Goal: Information Seeking & Learning: Learn about a topic

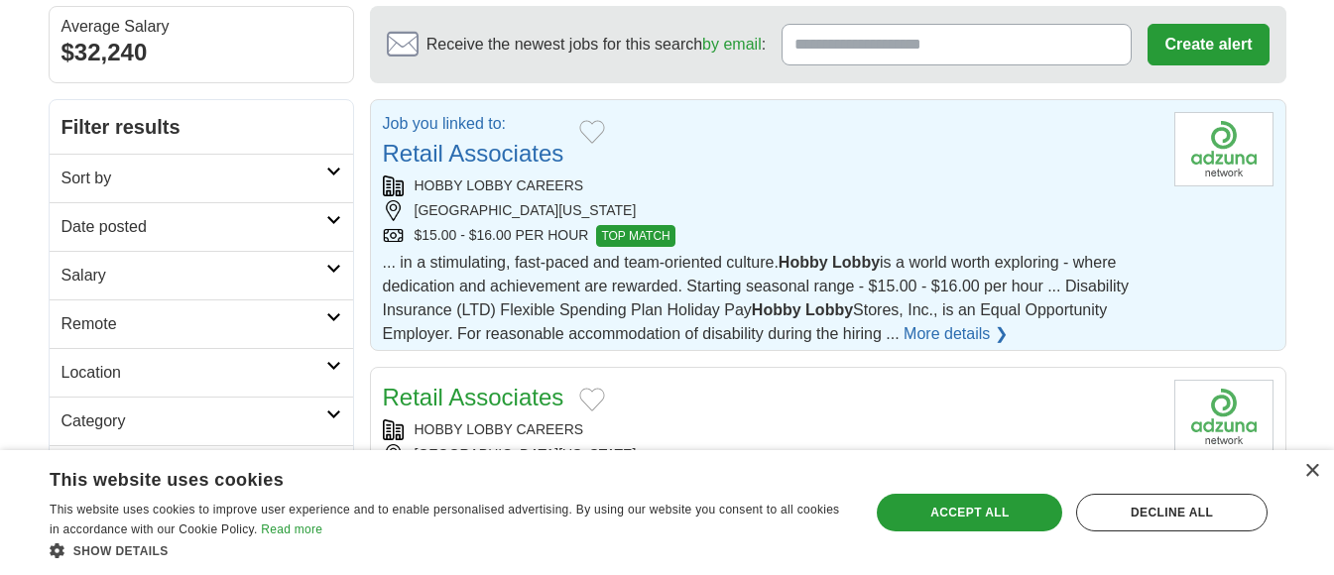
scroll to position [190, 0]
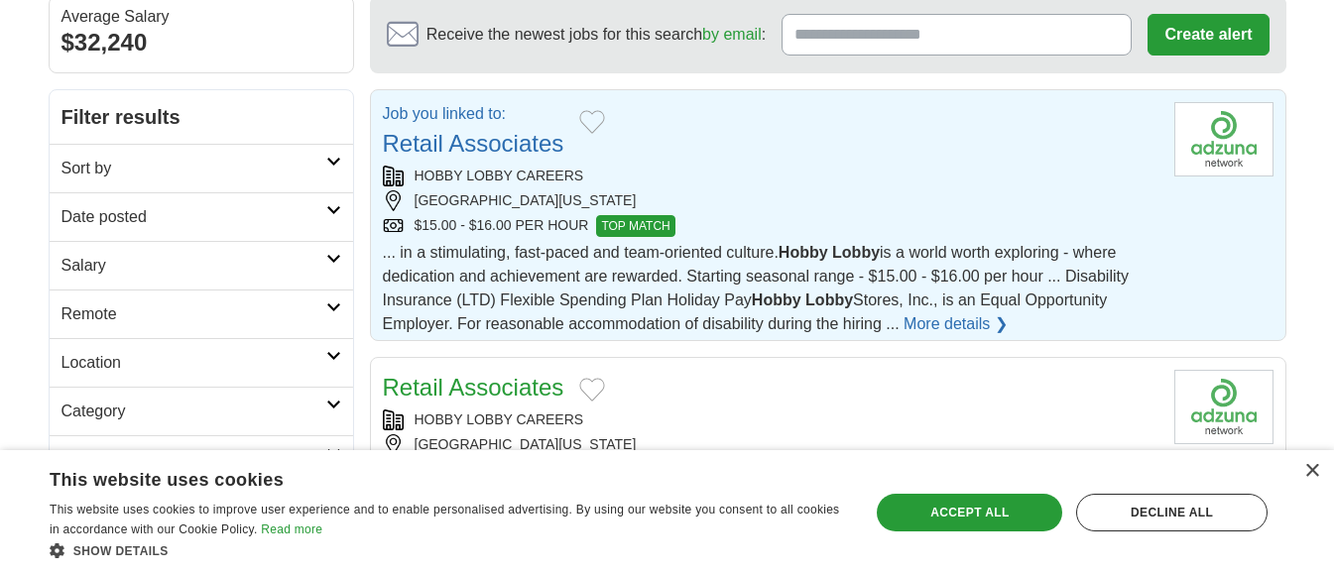
click at [489, 390] on link "Retail Associates" at bounding box center [474, 387] width 182 height 27
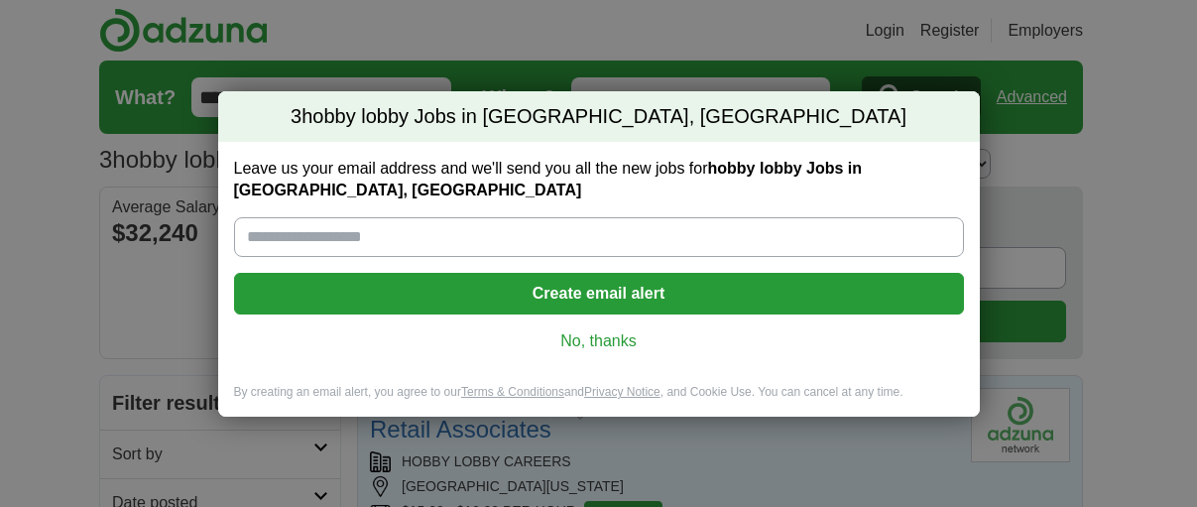
click at [607, 348] on link "No, thanks" at bounding box center [599, 341] width 698 height 22
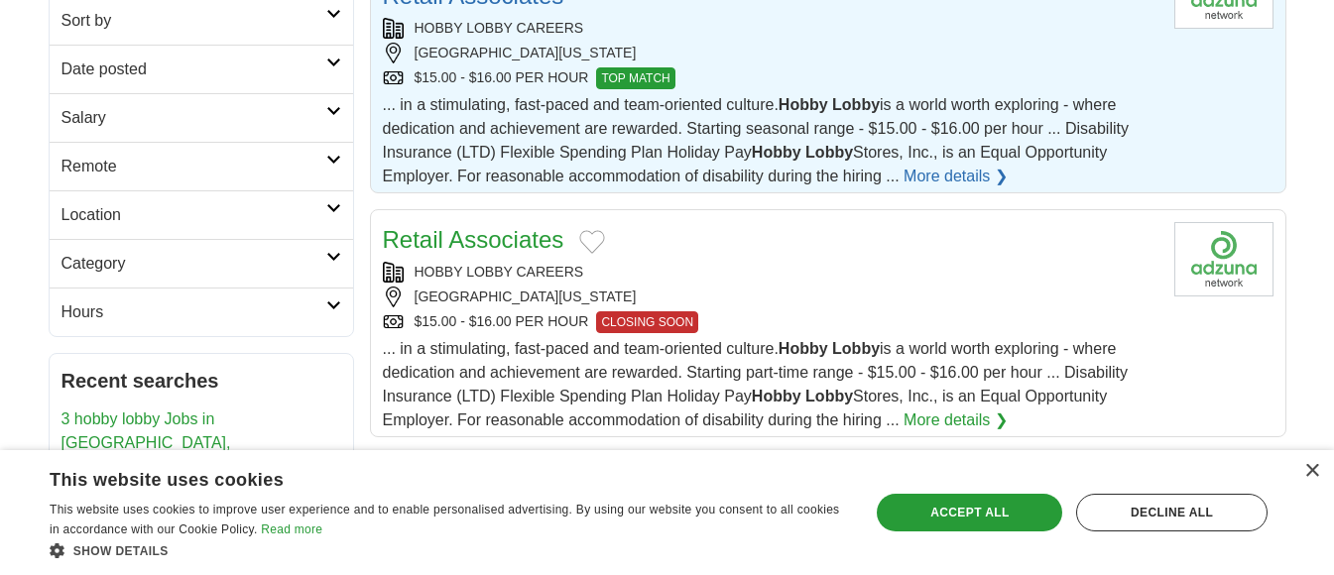
scroll to position [207, 0]
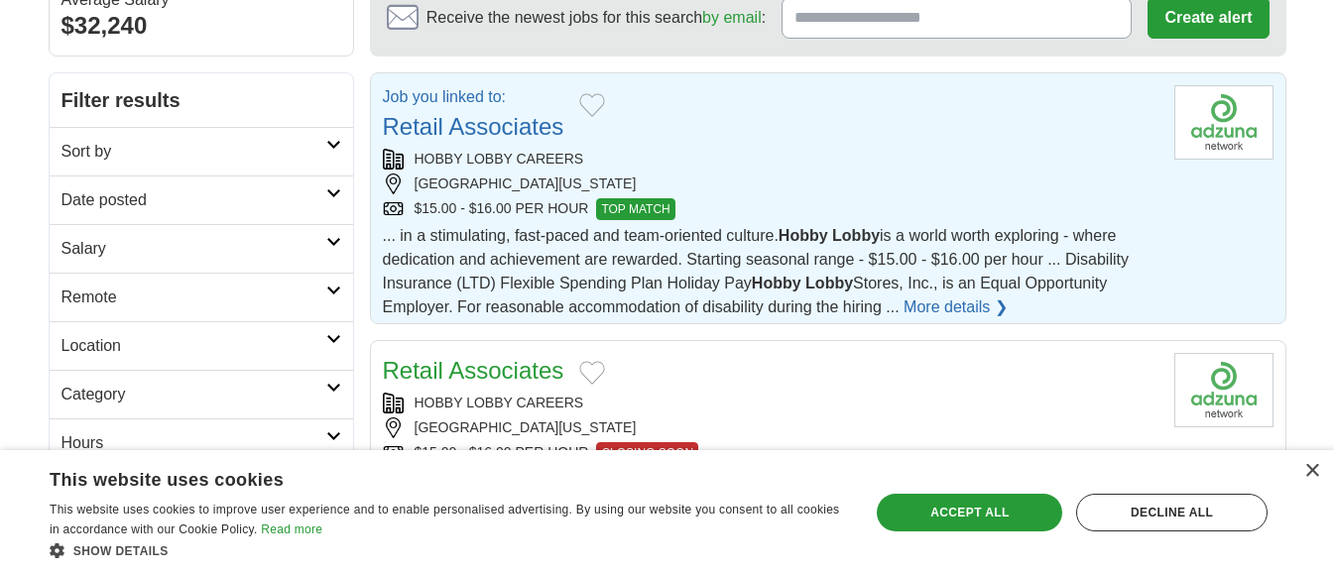
click at [469, 124] on link "Retail Associates" at bounding box center [474, 126] width 182 height 27
